Goal: Task Accomplishment & Management: Manage account settings

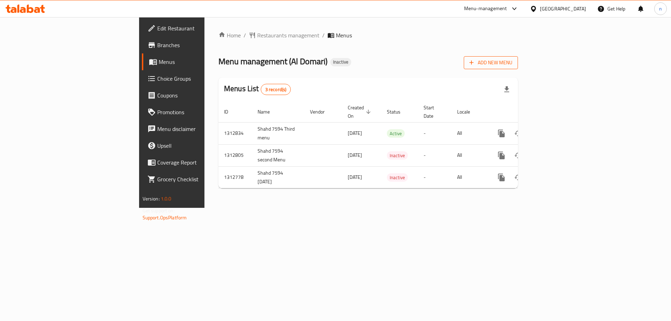
click at [512, 64] on span "Add New Menu" at bounding box center [490, 62] width 43 height 9
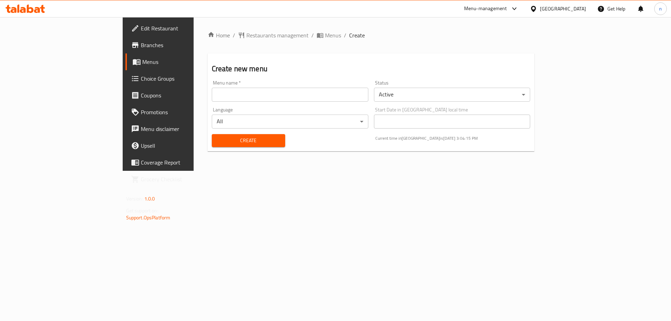
click at [212, 93] on input "text" at bounding box center [290, 95] width 156 height 14
type input "nourhan 5395"
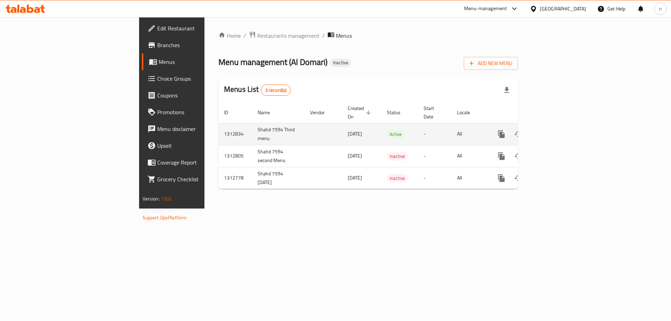
click at [252, 123] on td "Shahd 7594 Third menu" at bounding box center [278, 134] width 52 height 22
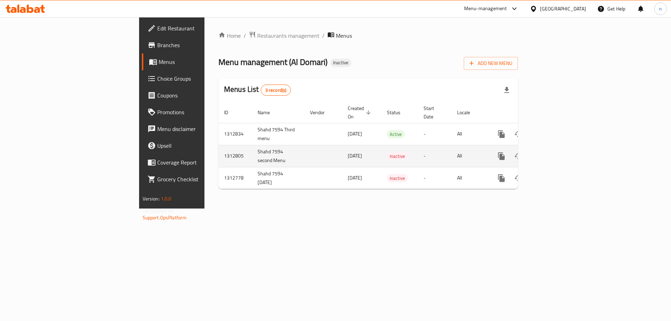
click at [252, 145] on td "Shahd 7594 second Menu" at bounding box center [278, 156] width 52 height 22
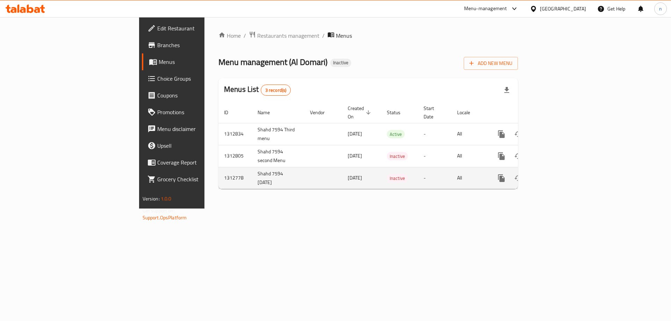
click at [252, 167] on td "Shahd 7594 [DATE]" at bounding box center [278, 178] width 52 height 22
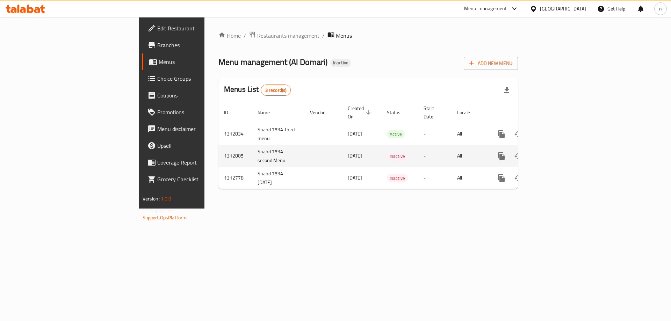
click at [252, 158] on td "Shahd 7594 second Menu" at bounding box center [278, 156] width 52 height 22
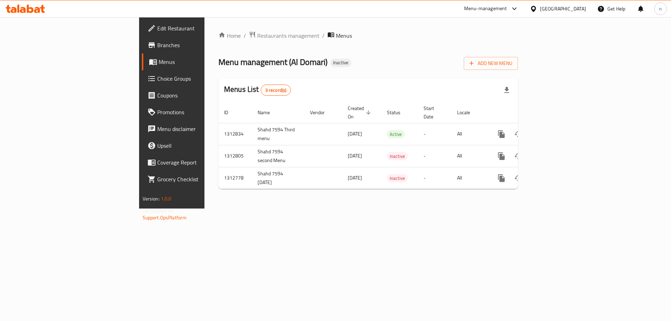
click at [518, 57] on div "Add New Menu" at bounding box center [491, 62] width 54 height 16
click at [512, 65] on span "Add New Menu" at bounding box center [490, 63] width 43 height 9
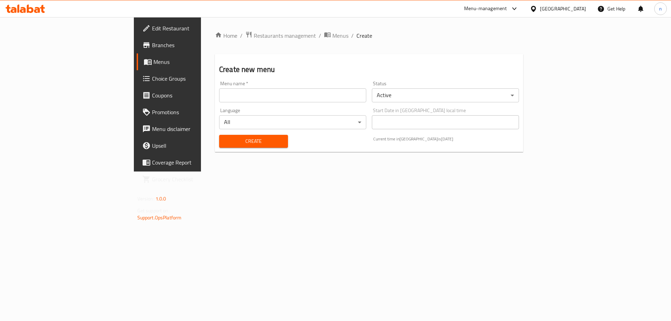
click at [216, 103] on div "Menu name   * Menu name *" at bounding box center [292, 91] width 153 height 27
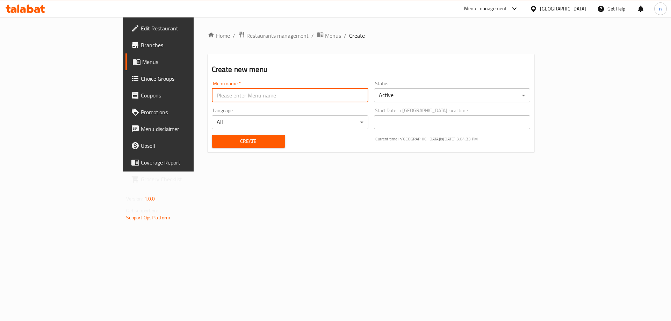
click at [218, 97] on input "text" at bounding box center [290, 95] width 156 height 14
drag, startPoint x: 216, startPoint y: 100, endPoint x: 175, endPoint y: 98, distance: 40.9
click at [212, 98] on input "text" at bounding box center [290, 95] width 156 height 14
type input "nourhan 5395"
click at [217, 140] on span "Create" at bounding box center [248, 141] width 62 height 9
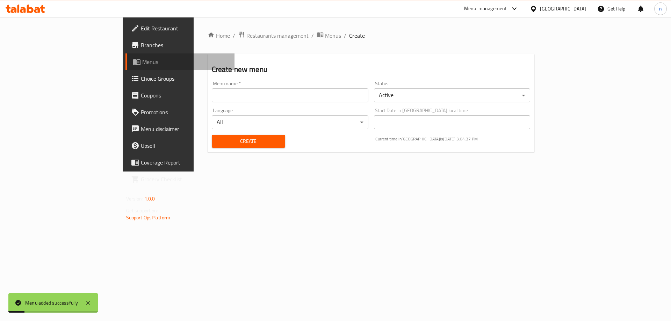
click at [142, 64] on span "Menus" at bounding box center [185, 62] width 87 height 8
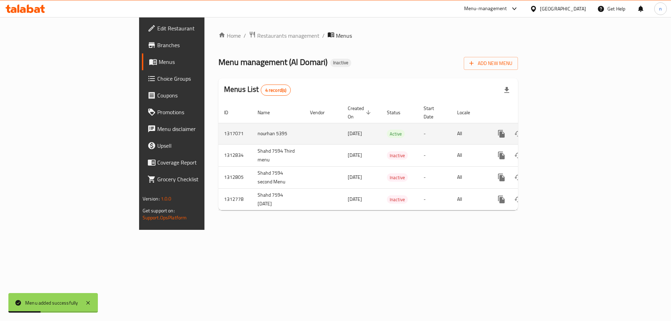
click at [560, 125] on link "enhanced table" at bounding box center [551, 133] width 17 height 17
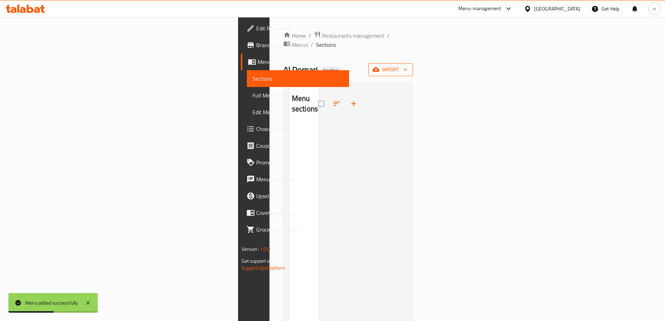
click at [408, 65] on span "import" at bounding box center [391, 69] width 34 height 9
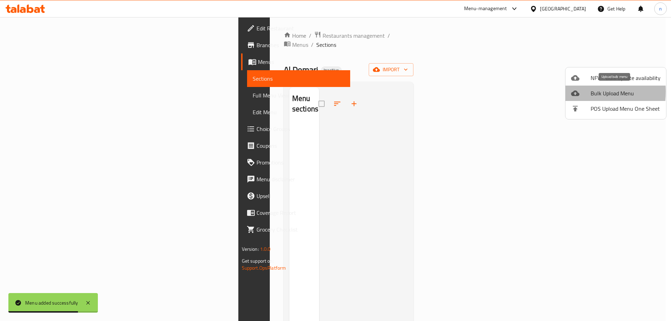
click at [570, 92] on li "Bulk Upload Menu" at bounding box center [615, 93] width 101 height 15
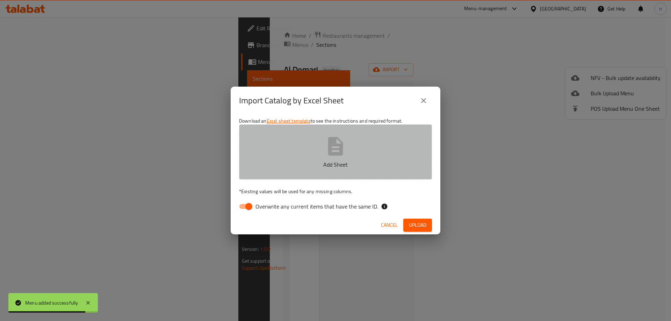
click at [345, 153] on icon "button" at bounding box center [335, 146] width 22 height 22
click at [349, 158] on button "Add Sheet" at bounding box center [335, 151] width 193 height 55
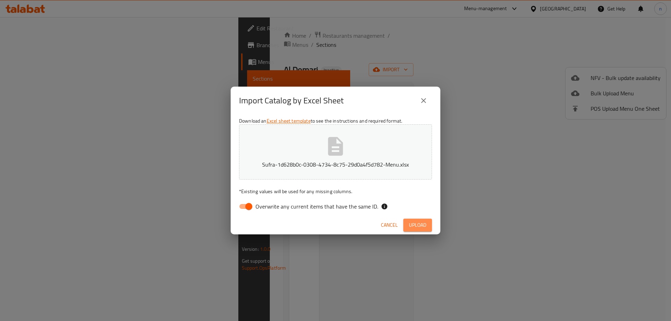
click at [417, 224] on span "Upload" at bounding box center [417, 225] width 17 height 9
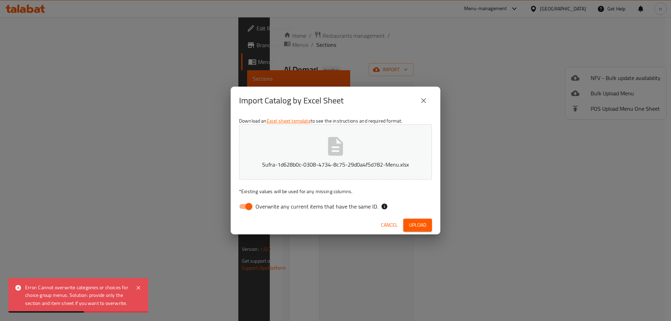
click at [300, 206] on span "Overwrite any current items that have the same ID." at bounding box center [316, 206] width 123 height 8
click at [269, 206] on input "Overwrite any current items that have the same ID." at bounding box center [249, 206] width 40 height 13
checkbox input "false"
click at [424, 225] on span "Upload" at bounding box center [417, 225] width 17 height 9
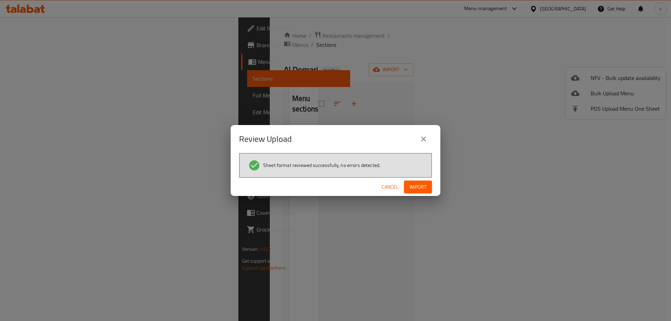
click at [427, 187] on button "Import" at bounding box center [418, 187] width 28 height 13
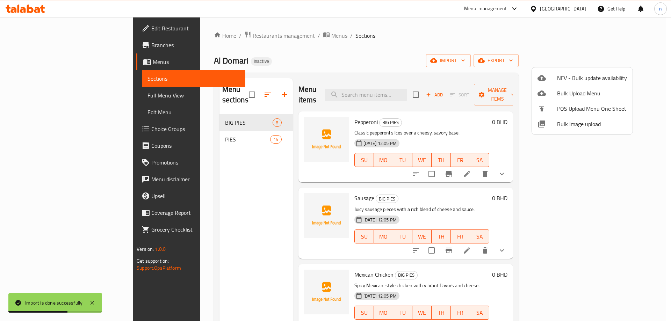
click at [244, 50] on div at bounding box center [335, 160] width 671 height 321
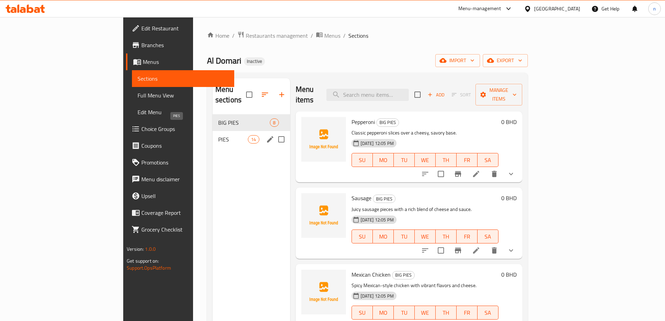
click at [218, 135] on span "PIES" at bounding box center [233, 139] width 30 height 8
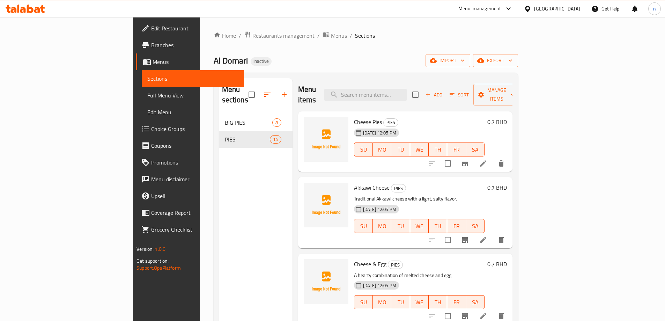
click at [488, 159] on icon at bounding box center [483, 163] width 8 height 8
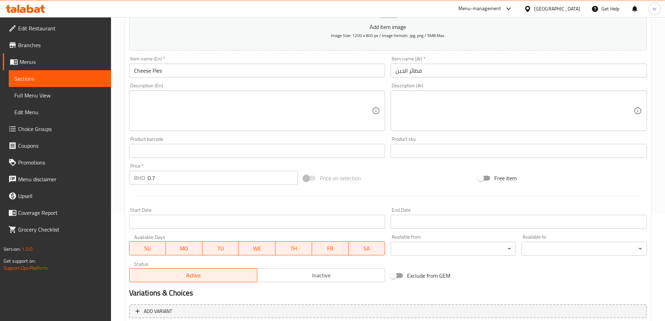
scroll to position [33, 0]
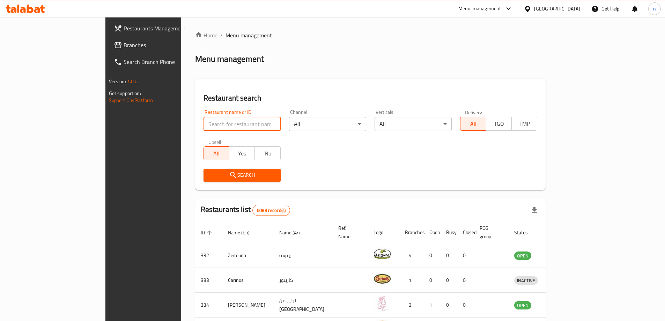
click at [204, 125] on input "search" at bounding box center [242, 124] width 77 height 14
click at [108, 22] on link "Restaurants Management" at bounding box center [162, 28] width 108 height 17
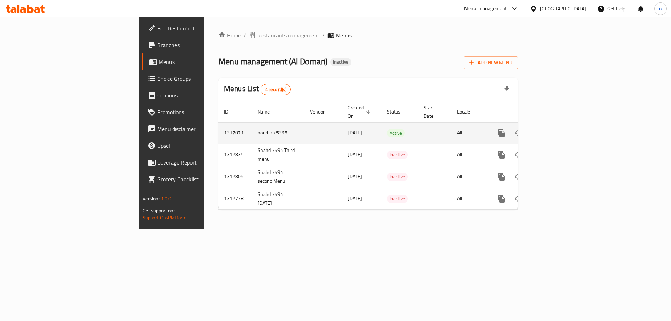
click at [252, 129] on td "nourhan 5395" at bounding box center [278, 132] width 52 height 21
click at [556, 129] on icon "enhanced table" at bounding box center [551, 133] width 8 height 8
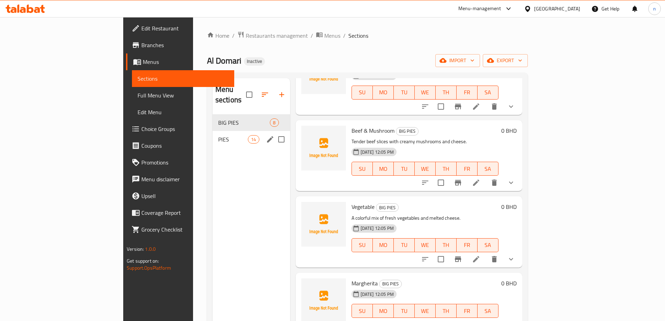
click at [213, 134] on div "PIES 14" at bounding box center [252, 139] width 78 height 17
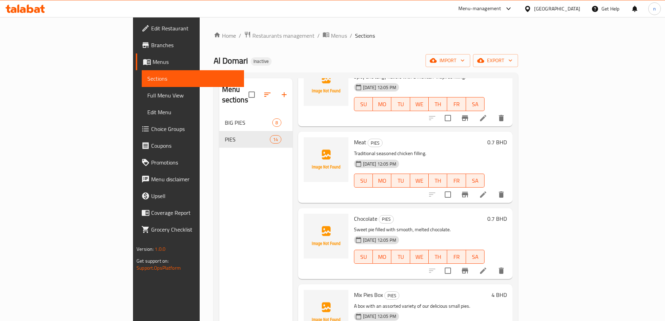
scroll to position [646, 0]
click at [504, 191] on icon "delete" at bounding box center [501, 194] width 5 height 6
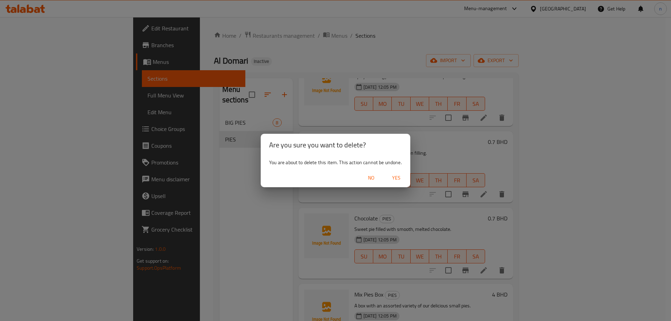
click at [401, 179] on span "Yes" at bounding box center [396, 178] width 17 height 9
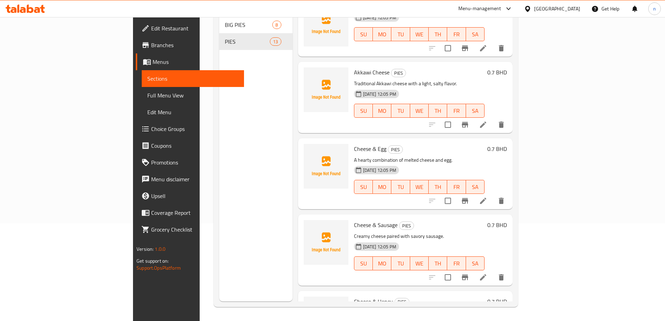
scroll to position [0, 0]
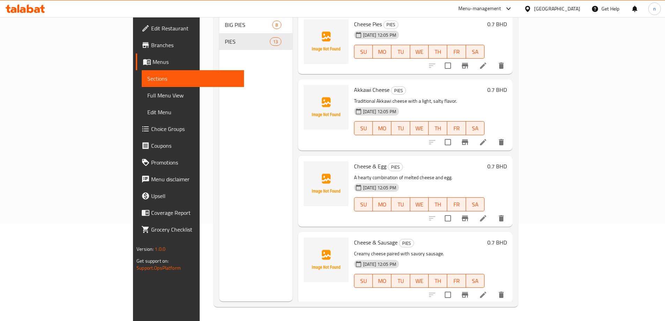
click at [359, 173] on p "A hearty combination of melted cheese and egg." at bounding box center [419, 177] width 131 height 9
click at [465, 161] on h6 "Cheese & Egg PIES" at bounding box center [419, 166] width 131 height 10
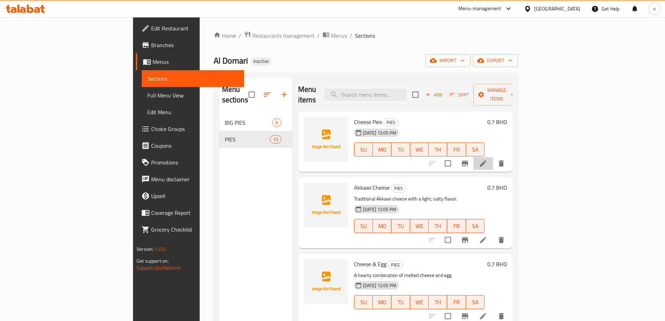
click at [493, 157] on li at bounding box center [484, 163] width 20 height 13
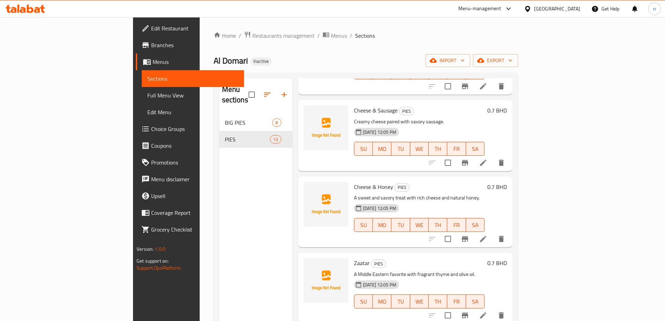
scroll to position [175, 0]
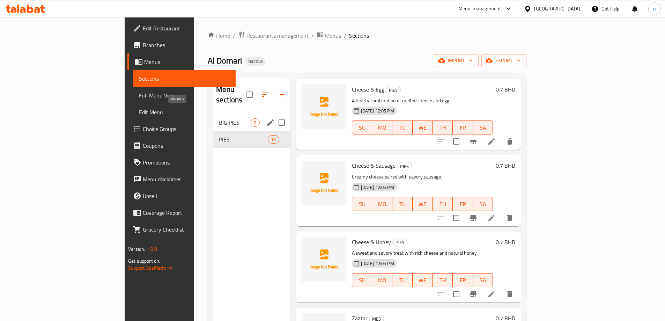
click at [219, 118] on span "BIG PIES" at bounding box center [235, 122] width 32 height 8
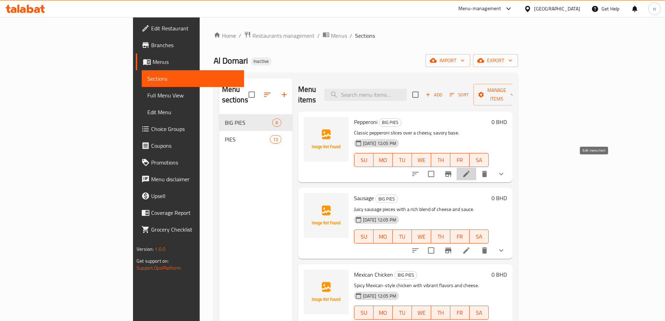
click at [471, 170] on icon at bounding box center [466, 174] width 8 height 8
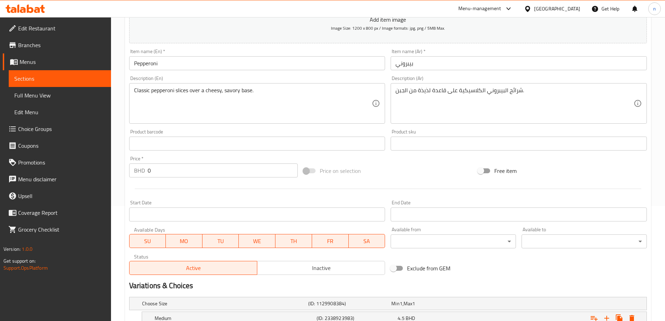
scroll to position [83, 0]
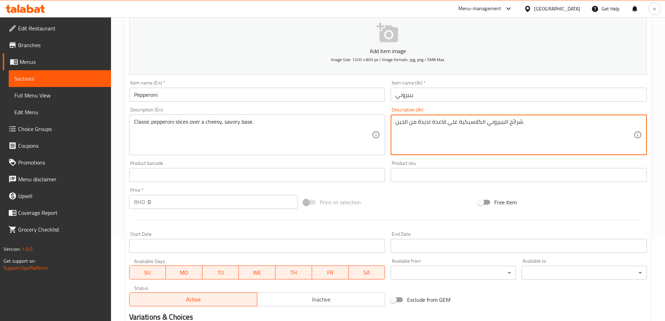
click at [498, 124] on textarea "شرائح البيبروني الكلاسيكية على قاعدة لذيذة من الجبن." at bounding box center [515, 134] width 238 height 33
click at [462, 138] on textarea "شرائح البيبروني الكلاسيكية على قاعدة لذيذة من الجبن." at bounding box center [515, 134] width 238 height 33
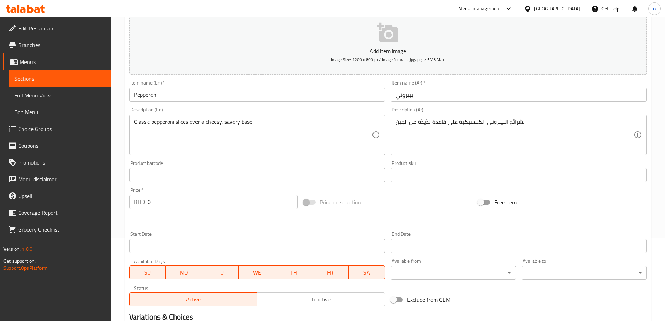
click at [452, 119] on textarea "شرائح البيبروني الكلاسيكية على قاعدة لذيذة من الجبن." at bounding box center [515, 134] width 238 height 33
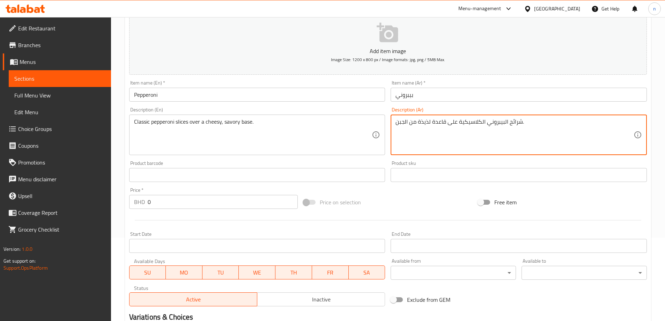
click at [443, 121] on textarea "شرائح البيبروني الكلاسيكية على قاعدة لذيذة من الجبن." at bounding box center [515, 134] width 238 height 33
click at [426, 124] on textarea "شرائح البيبروني الكلاسيكية على قاعدة لذيذة من الجبن." at bounding box center [515, 134] width 238 height 33
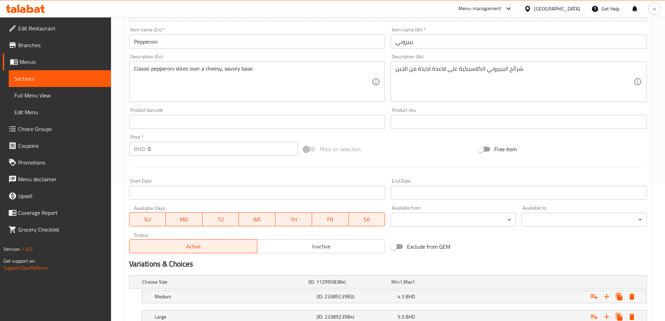
scroll to position [0, 0]
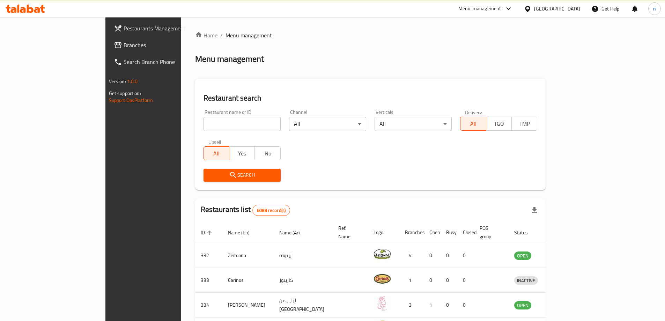
click at [204, 111] on div "Restaurant name or ID Restaurant name or ID" at bounding box center [242, 120] width 77 height 21
click at [199, 133] on div "Restaurant name or ID Restaurant name or ID" at bounding box center [242, 120] width 86 height 30
click at [204, 122] on input "search" at bounding box center [242, 124] width 77 height 14
type input "vc"
click at [247, 124] on input "vc" at bounding box center [242, 124] width 77 height 14
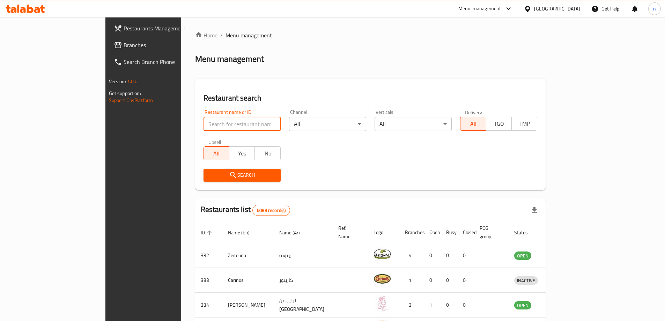
click at [244, 124] on input "search" at bounding box center [242, 124] width 77 height 14
type input "8880"
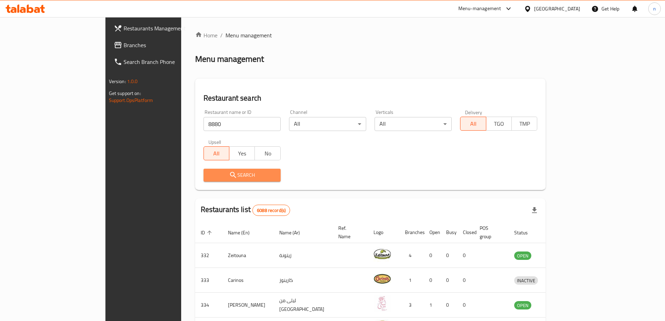
click at [204, 180] on button "Search" at bounding box center [242, 175] width 77 height 13
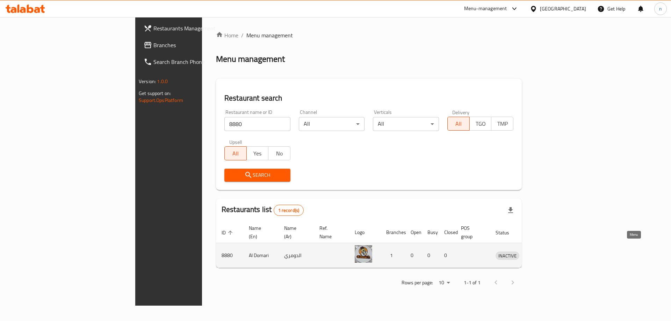
click at [546, 251] on link "enhanced table" at bounding box center [539, 255] width 13 height 8
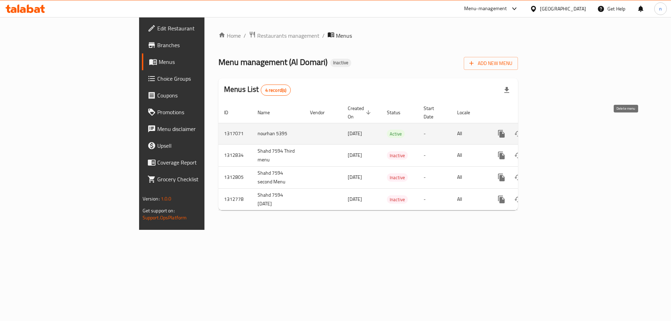
click at [539, 130] on icon "enhanced table" at bounding box center [535, 134] width 8 height 8
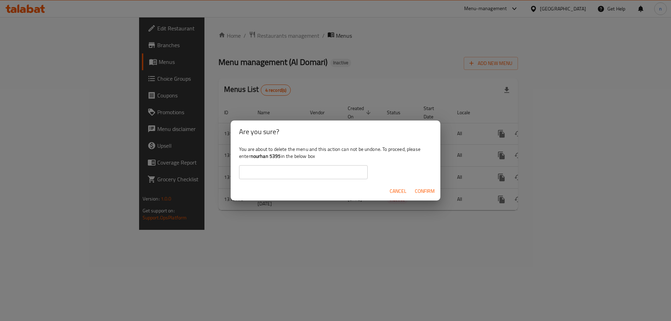
click at [431, 192] on span "Confirm" at bounding box center [425, 191] width 20 height 9
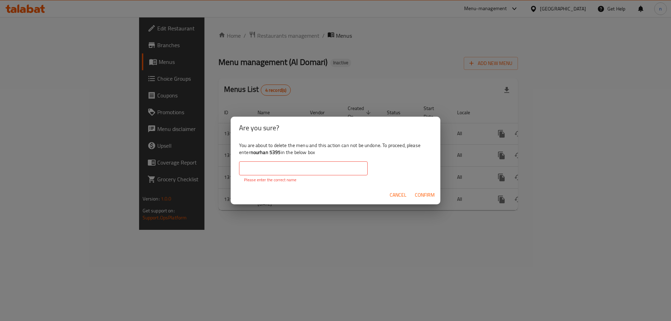
click at [291, 160] on div "You are about to delete the menu and this action can not be undone. To proceed,…" at bounding box center [336, 162] width 210 height 47
click at [292, 166] on input "text" at bounding box center [303, 168] width 129 height 14
click at [269, 149] on b "nourhan 5395" at bounding box center [265, 152] width 30 height 9
click at [265, 152] on b "nourhan 5395" at bounding box center [265, 152] width 30 height 9
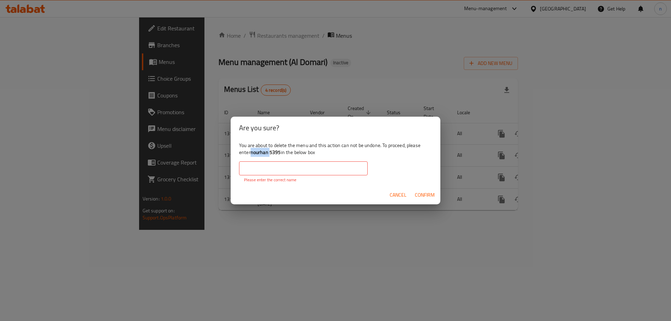
click at [259, 153] on b "nourhan 5395" at bounding box center [265, 152] width 30 height 9
drag, startPoint x: 251, startPoint y: 152, endPoint x: 281, endPoint y: 154, distance: 29.4
click at [281, 154] on b "nourhan 5395" at bounding box center [265, 152] width 30 height 9
copy b "nourhan 5395"
click at [263, 173] on input "text" at bounding box center [303, 168] width 129 height 14
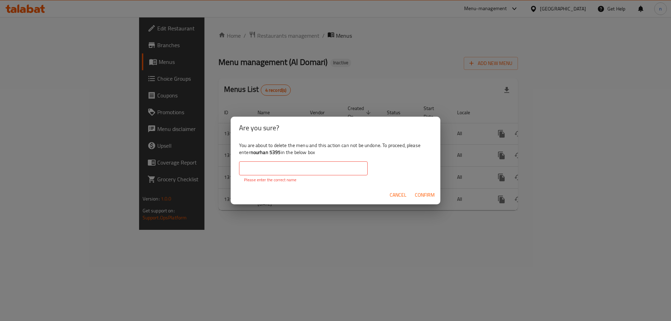
paste input "nourhan 5395"
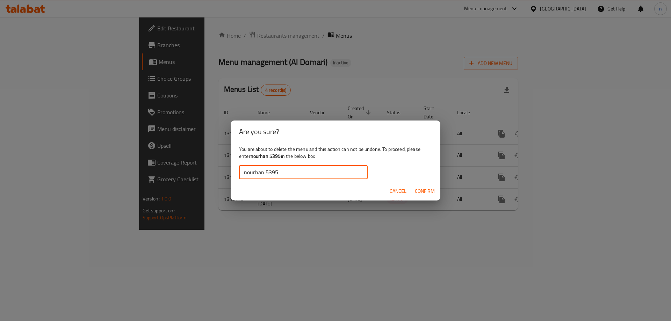
type input "nourhan 5395"
click at [428, 194] on span "Confirm" at bounding box center [425, 191] width 20 height 9
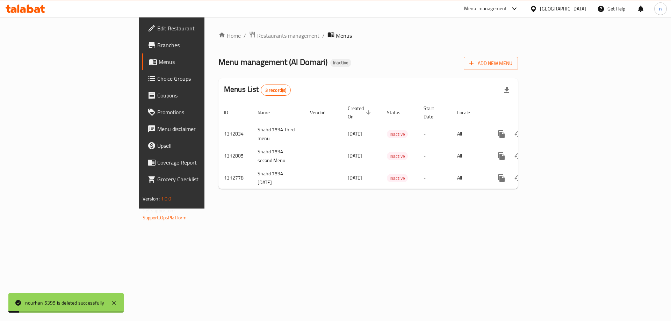
click at [401, 209] on div "Home / Restaurants management / Menus Menu management ( Al Domari ) Inactive Ad…" at bounding box center [367, 112] width 327 height 191
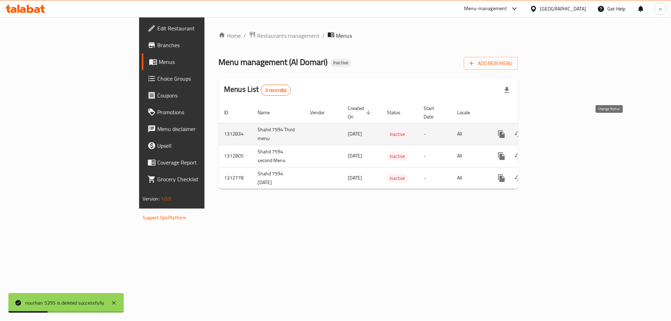
click at [522, 130] on icon "enhanced table" at bounding box center [518, 134] width 8 height 8
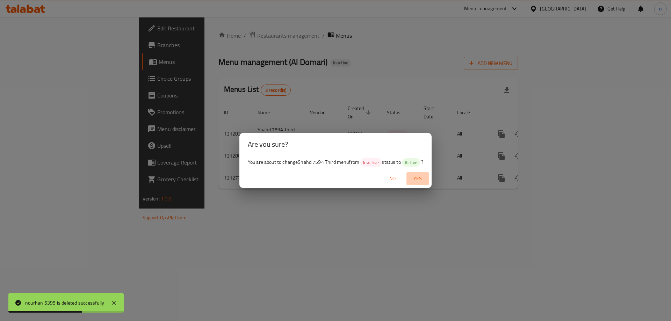
click at [420, 179] on span "Yes" at bounding box center [417, 178] width 17 height 9
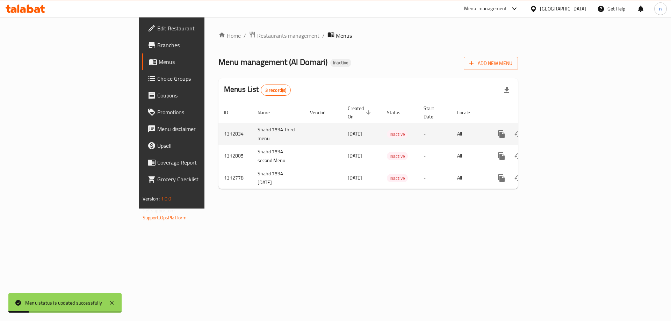
click at [381, 126] on td "Inactive" at bounding box center [399, 134] width 37 height 22
click at [526, 126] on button "enhanced table" at bounding box center [518, 134] width 17 height 17
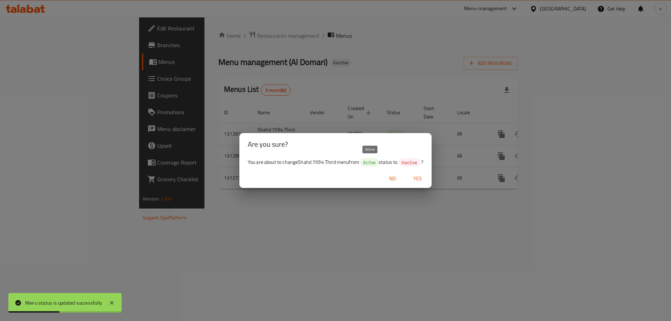
click at [373, 163] on span "Active" at bounding box center [369, 162] width 18 height 7
click at [395, 181] on span "No" at bounding box center [392, 178] width 17 height 9
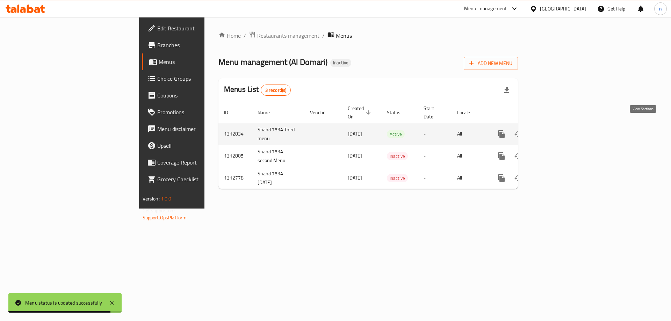
click at [556, 130] on icon "enhanced table" at bounding box center [551, 134] width 8 height 8
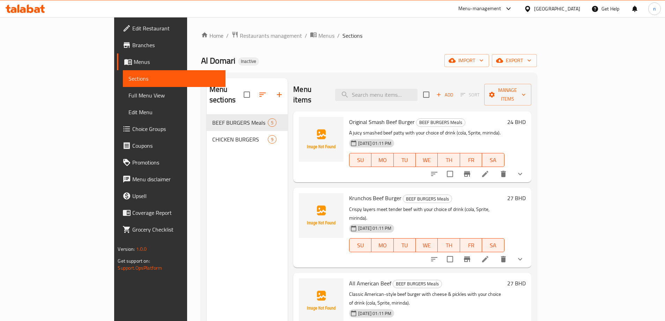
click at [129, 94] on span "Full Menu View" at bounding box center [174, 95] width 91 height 8
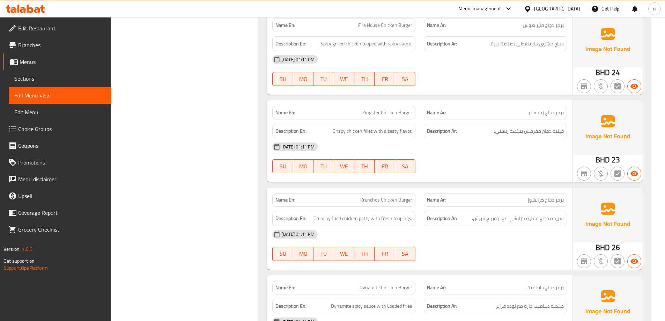
scroll to position [873, 0]
